Goal: Go to known website: Access a specific website the user already knows

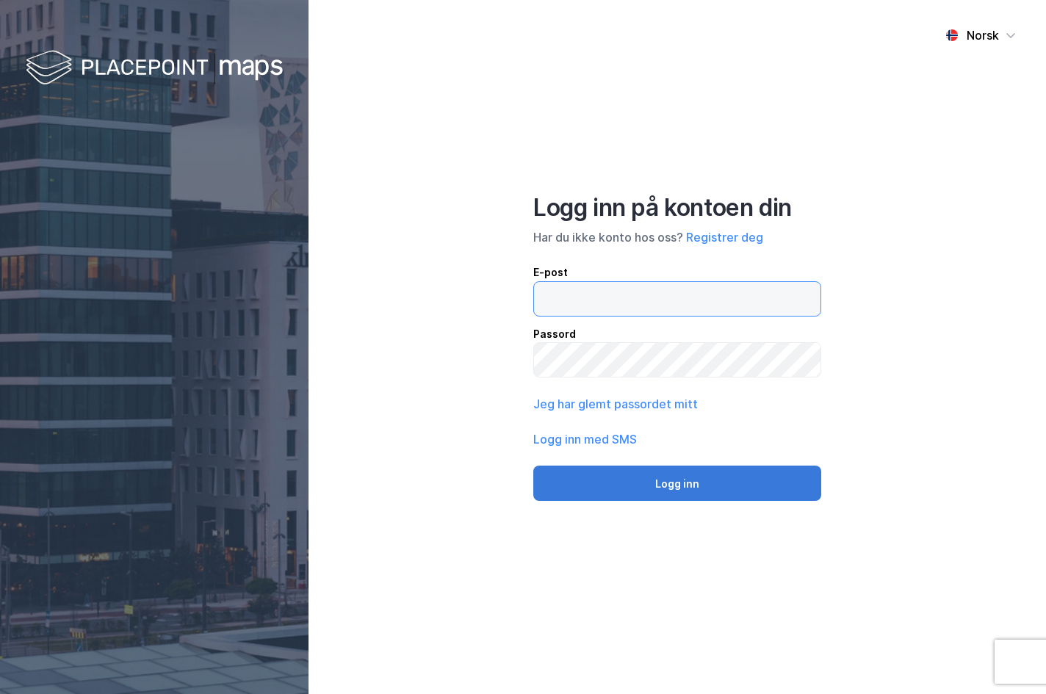
type input "[PERSON_NAME][EMAIL_ADDRESS][DOMAIN_NAME]"
click at [668, 473] on button "Logg inn" at bounding box center [678, 483] width 288 height 35
